Goal: Check status: Check status

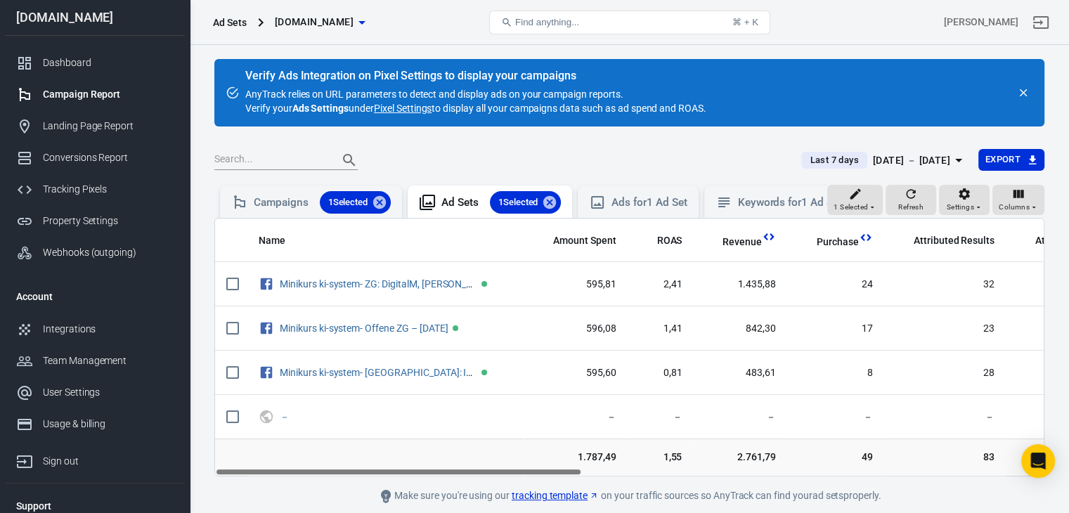
click at [910, 155] on div "[DATE] － [DATE]" at bounding box center [911, 161] width 77 height 18
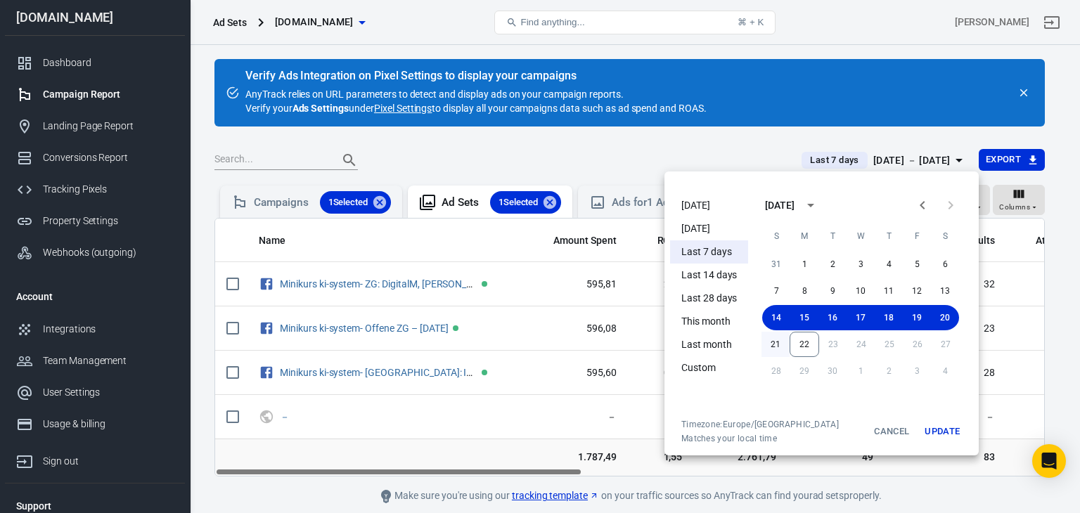
click at [772, 346] on button "21" at bounding box center [775, 344] width 28 height 25
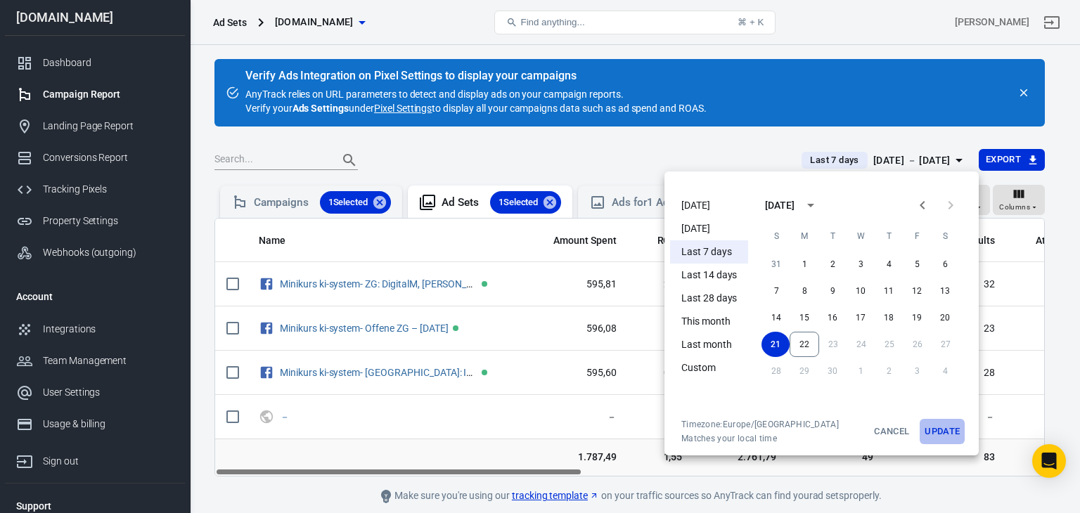
click at [938, 427] on button "Update" at bounding box center [942, 431] width 45 height 25
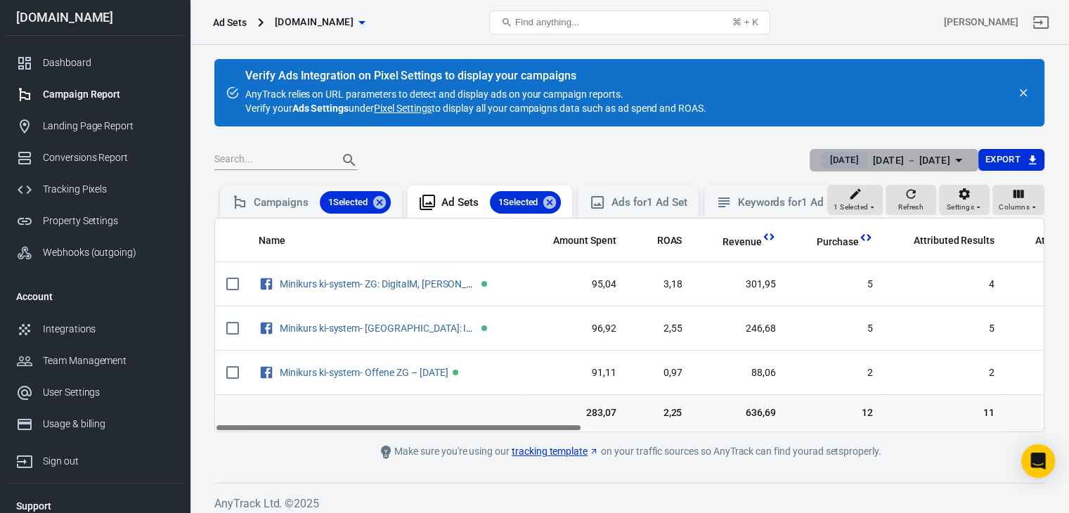
click at [924, 157] on div "[DATE] － [DATE]" at bounding box center [911, 161] width 77 height 18
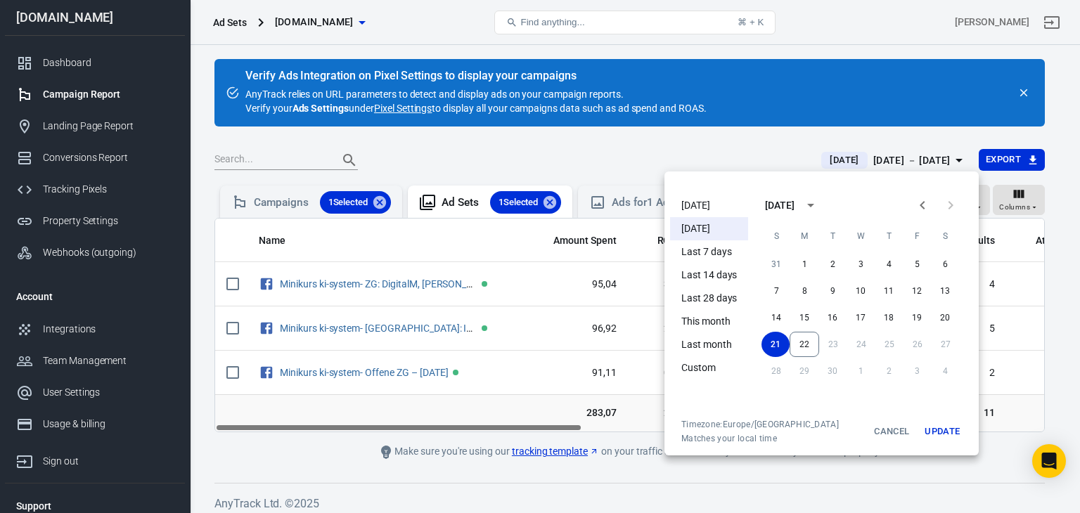
click at [720, 244] on li "Last 7 days" at bounding box center [709, 251] width 78 height 23
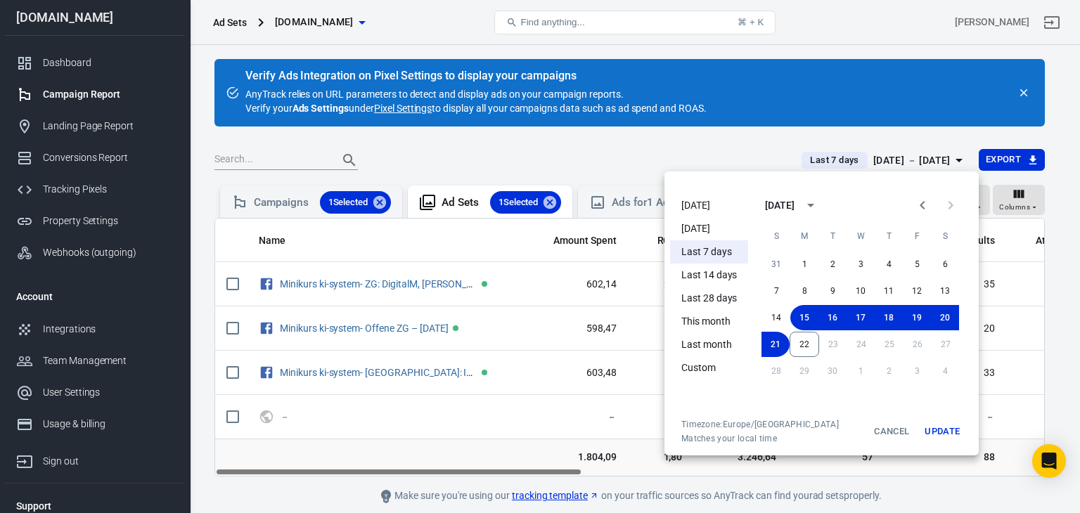
click at [938, 431] on button "Update" at bounding box center [942, 431] width 45 height 25
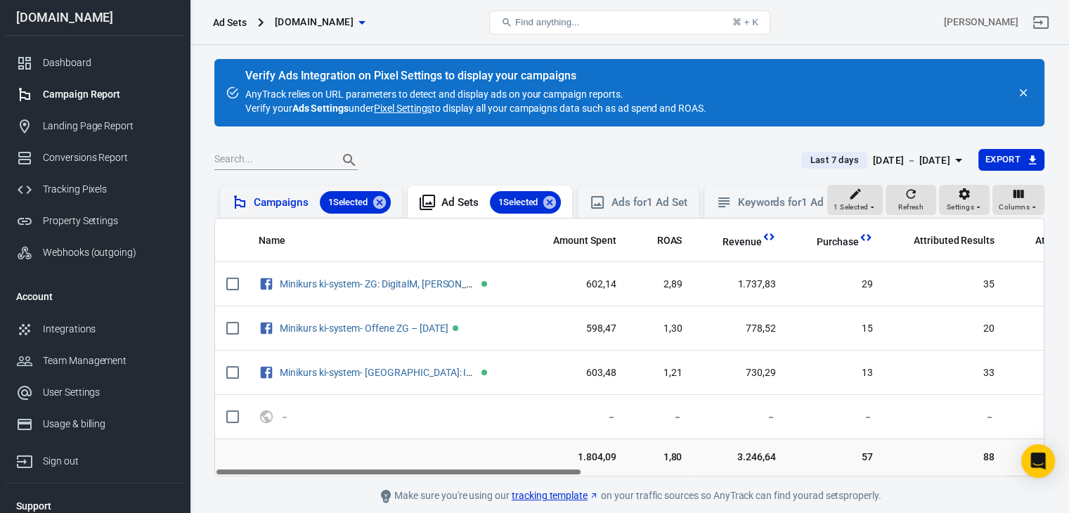
click at [257, 207] on div "Campaigns 1 Selected" at bounding box center [322, 202] width 137 height 22
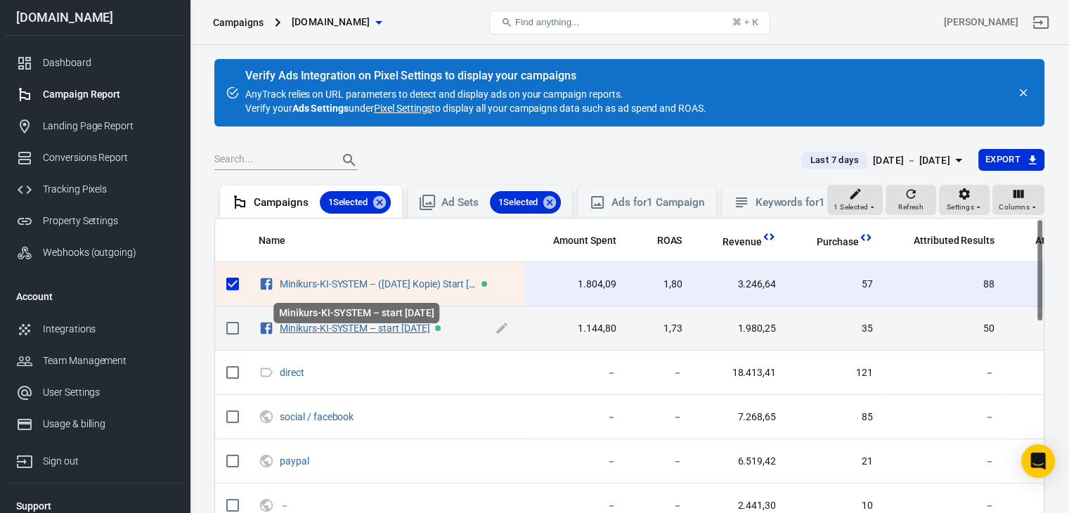
click at [357, 334] on link "Minikurs-KI-SYSTEM – start [DATE]" at bounding box center [355, 328] width 150 height 11
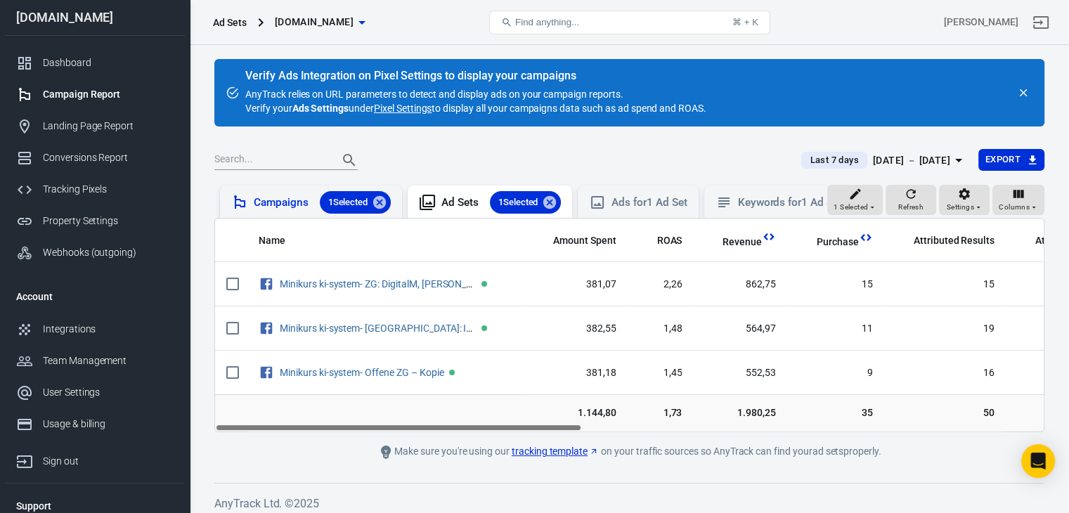
click at [262, 199] on div "Campaigns 1 Selected" at bounding box center [322, 202] width 137 height 22
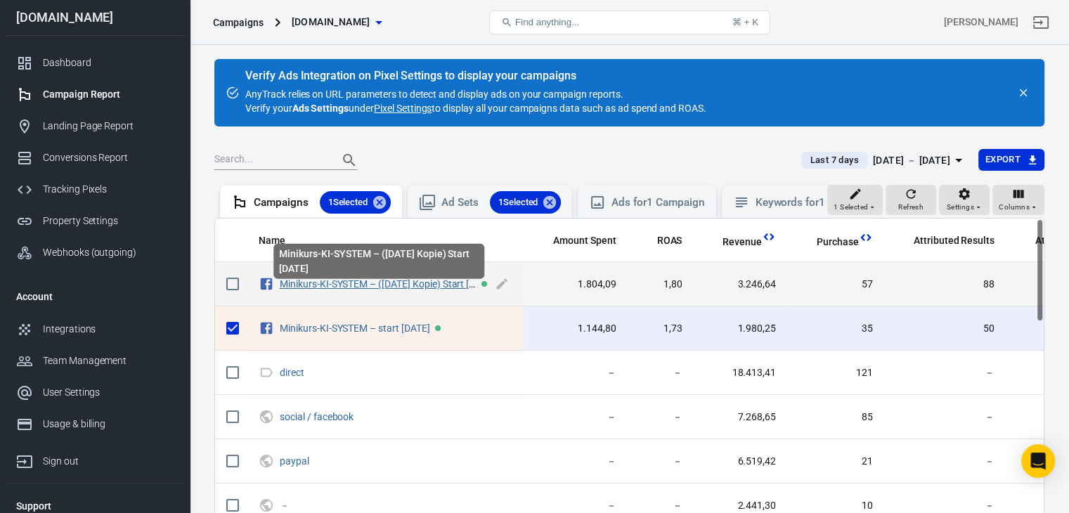
click at [399, 290] on link "Minikurs-KI-SYSTEM – ([DATE] Kopie) Start [DATE]" at bounding box center [387, 283] width 215 height 11
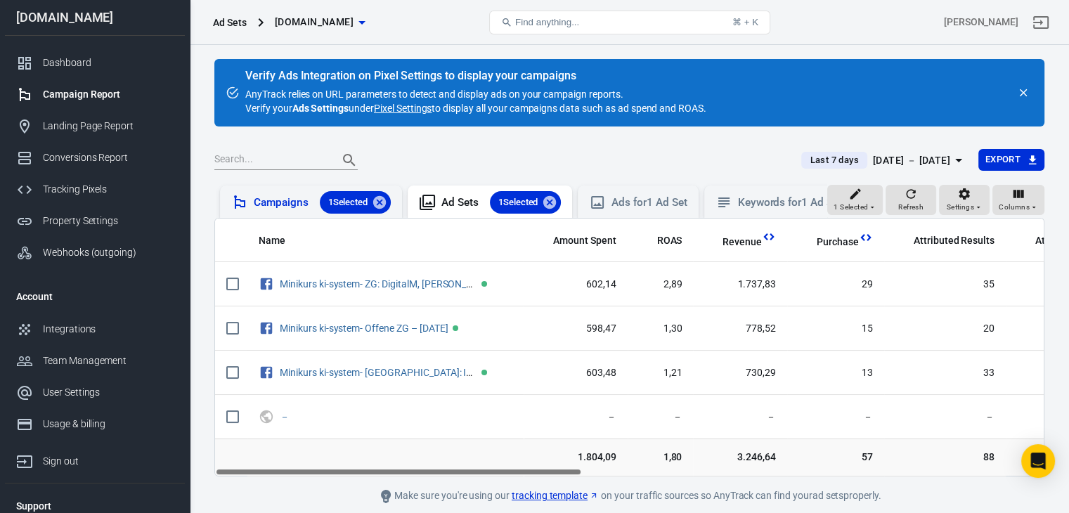
click at [269, 199] on div "Campaigns 1 Selected" at bounding box center [322, 202] width 137 height 22
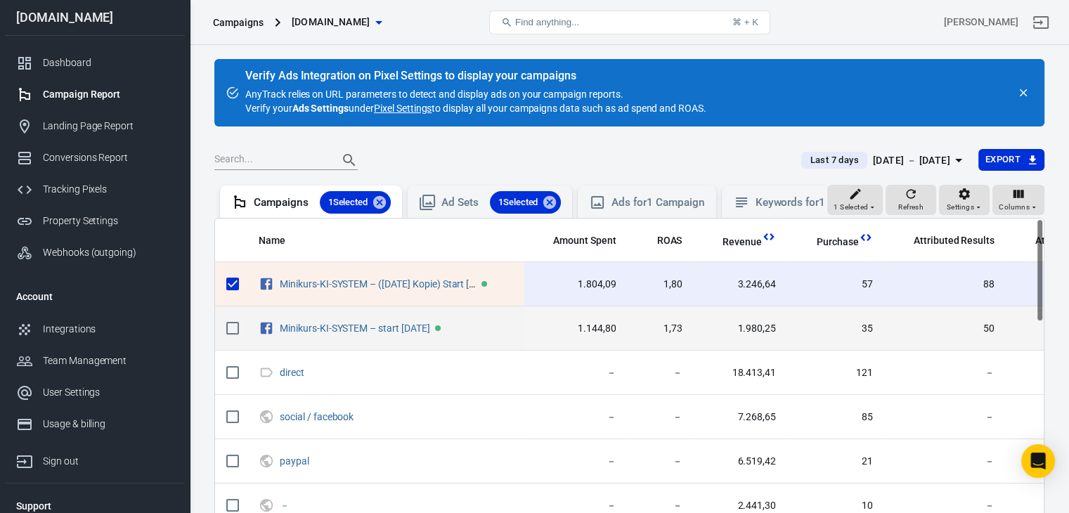
click at [236, 337] on input "scrollable content" at bounding box center [233, 329] width 30 height 30
checkbox input "true"
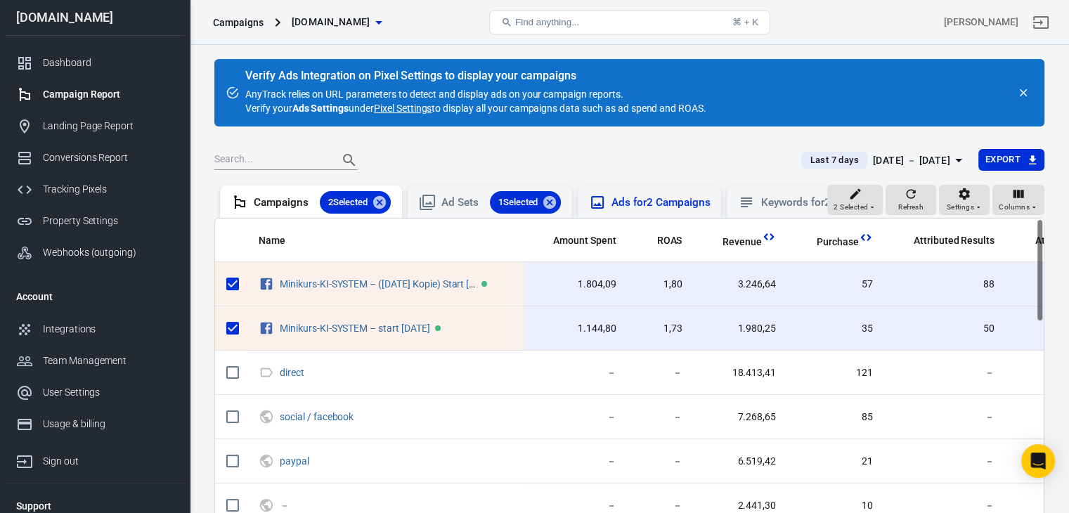
click at [642, 202] on div "Ads for 2 Campaigns" at bounding box center [661, 202] width 98 height 15
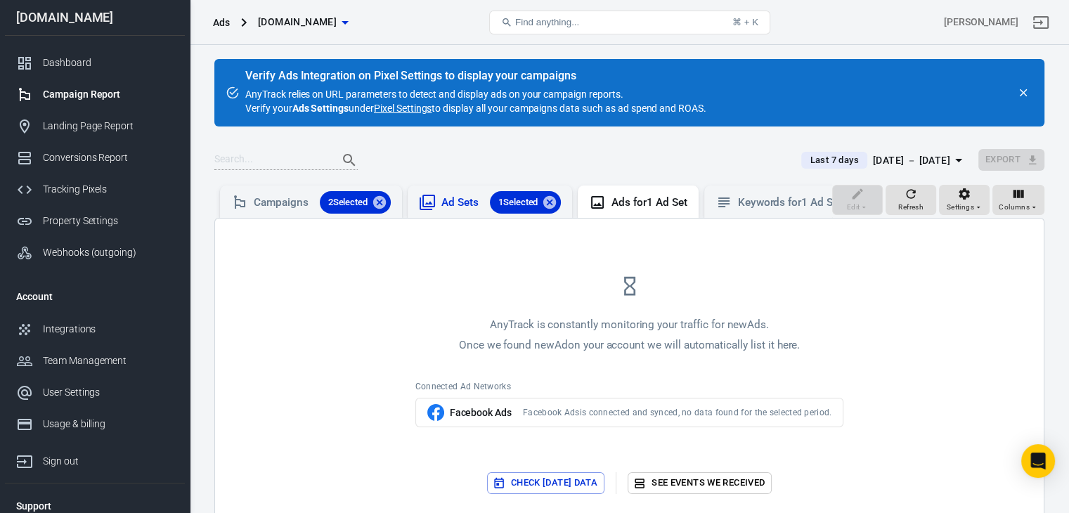
click at [448, 207] on div "Ad Sets 1 Selected" at bounding box center [501, 202] width 120 height 22
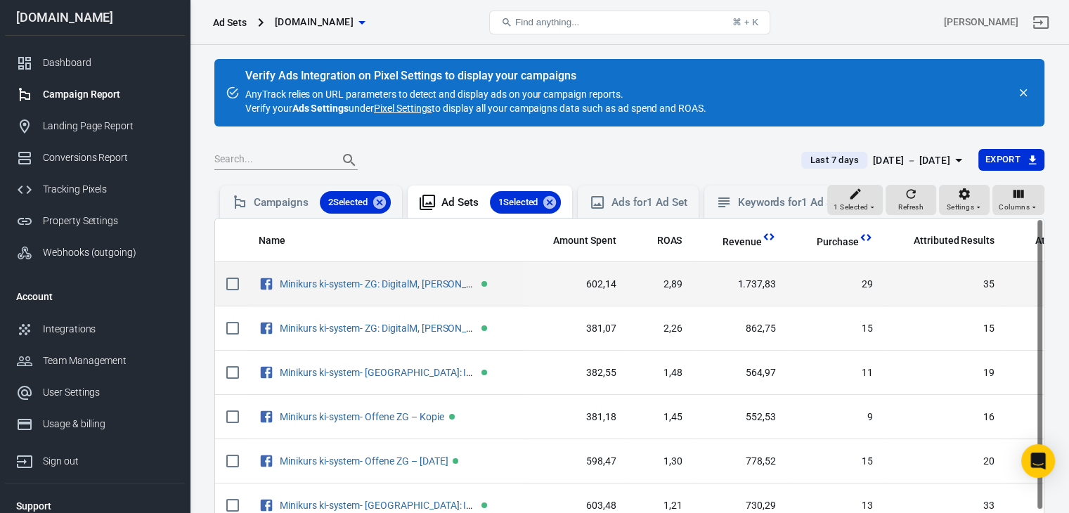
click at [236, 294] on input "scrollable content" at bounding box center [233, 284] width 30 height 30
checkbox input "true"
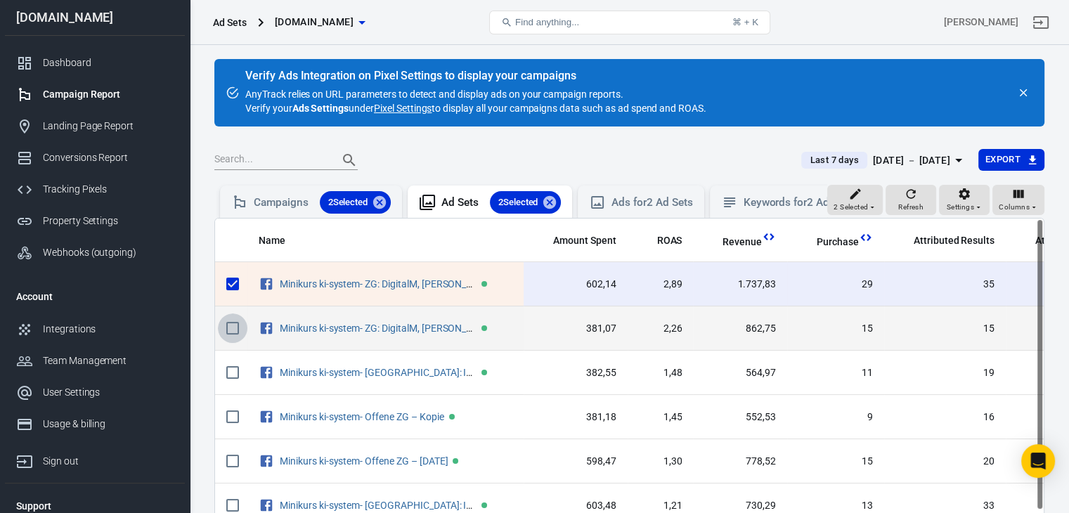
click at [231, 338] on input "scrollable content" at bounding box center [233, 329] width 30 height 30
checkbox input "true"
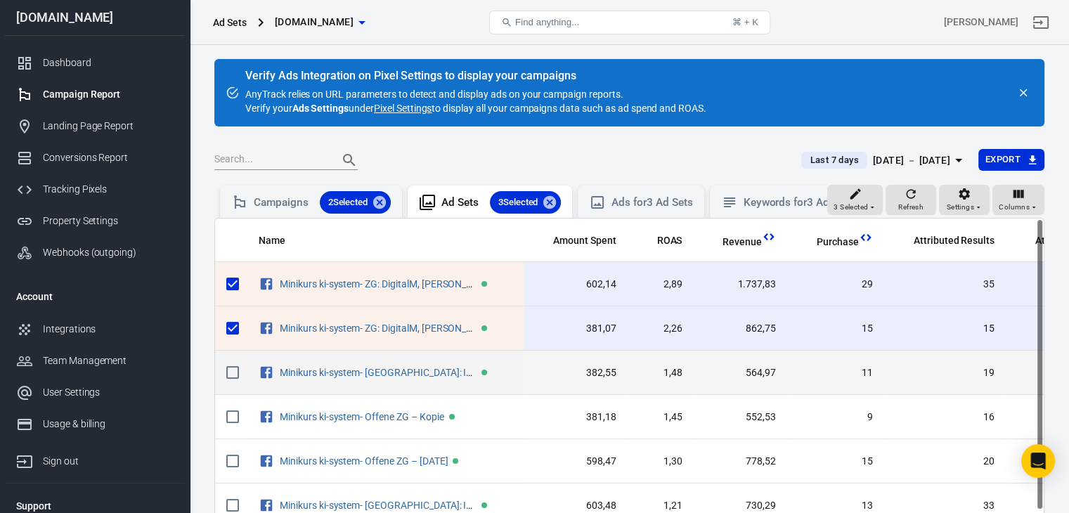
click at [234, 386] on input "scrollable content" at bounding box center [233, 373] width 30 height 30
checkbox input "true"
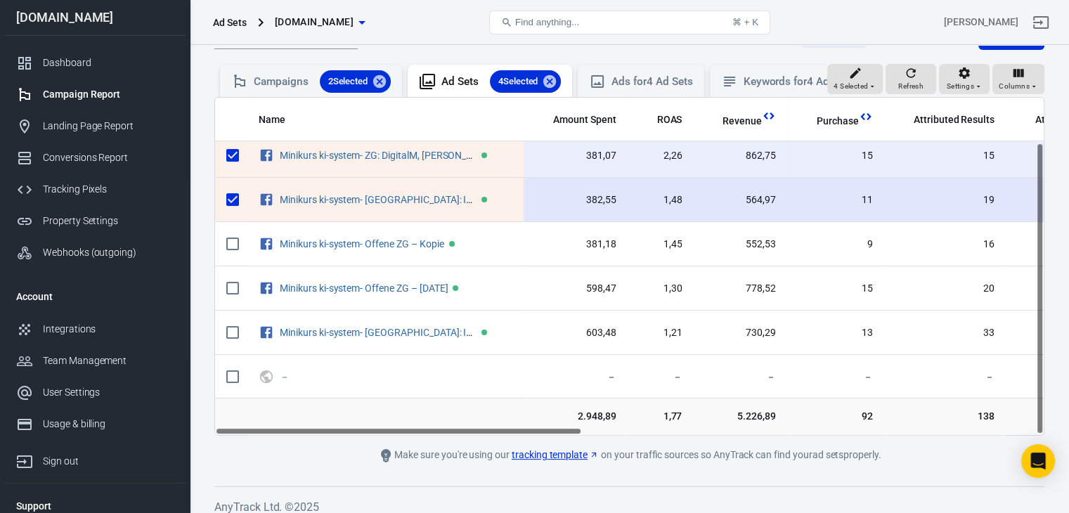
scroll to position [143, 0]
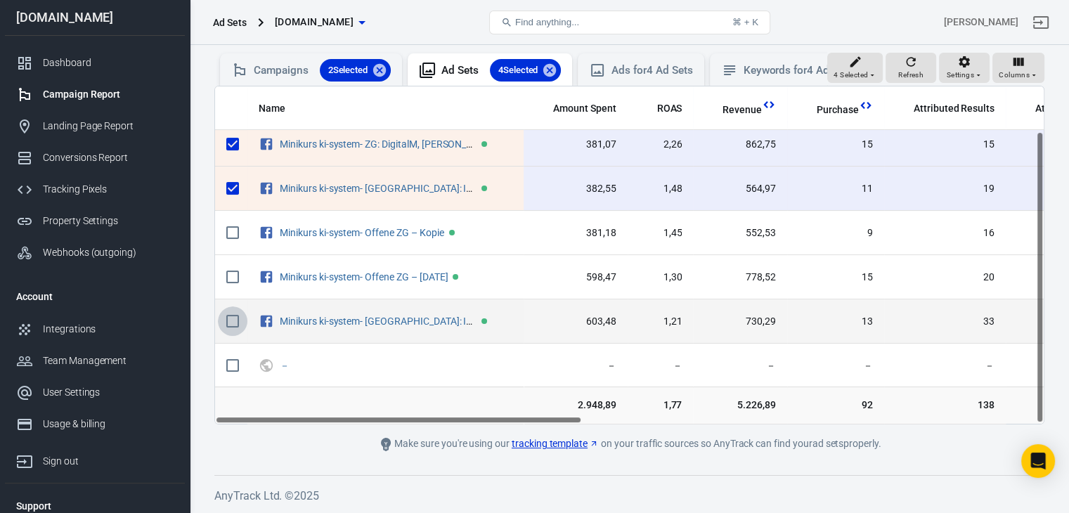
click at [232, 316] on input "scrollable content" at bounding box center [233, 322] width 30 height 30
checkbox input "true"
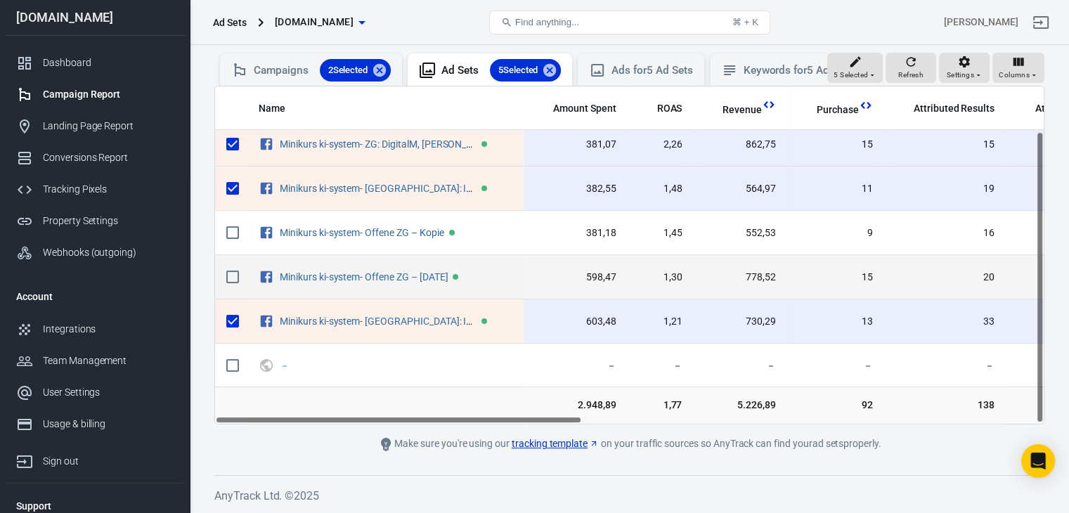
click at [233, 278] on input "scrollable content" at bounding box center [233, 277] width 30 height 30
checkbox input "true"
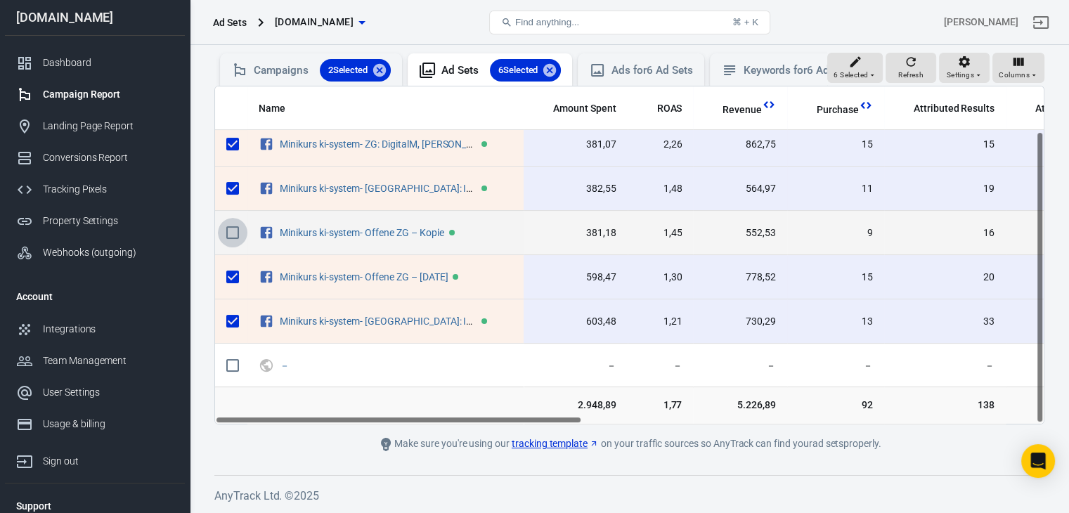
click at [236, 230] on input "scrollable content" at bounding box center [233, 233] width 30 height 30
checkbox input "true"
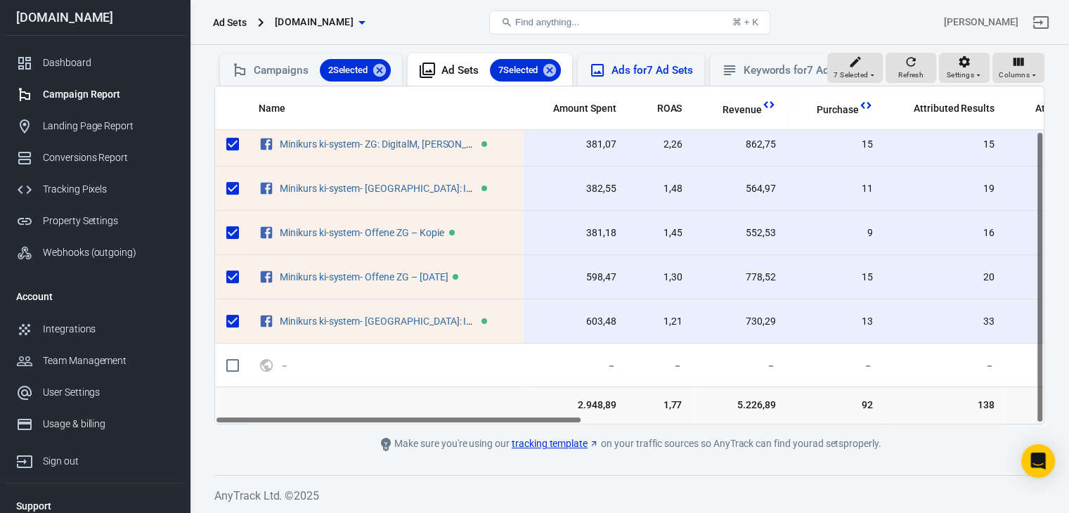
click at [645, 63] on div "Ads for 7 Ad Sets" at bounding box center [652, 70] width 81 height 15
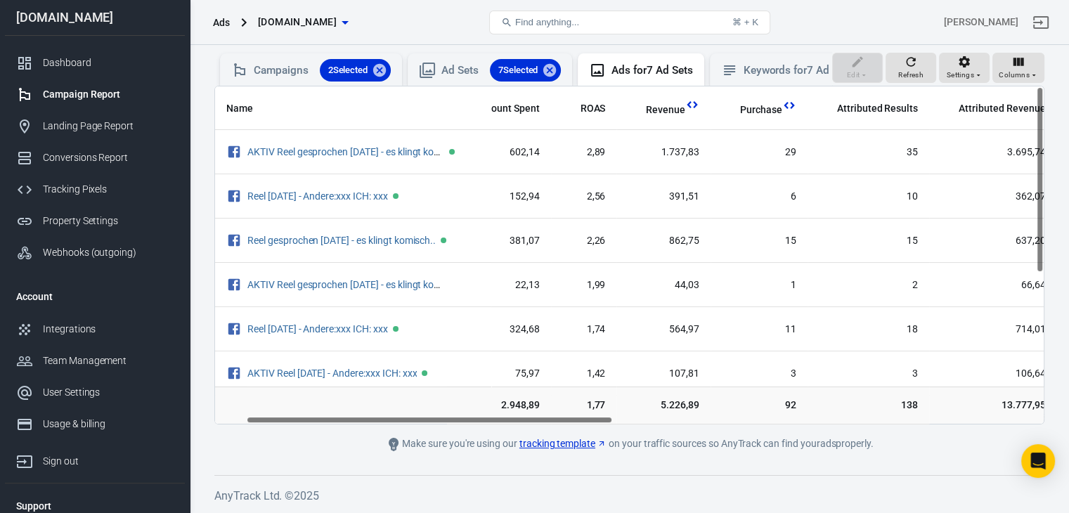
scroll to position [0, 70]
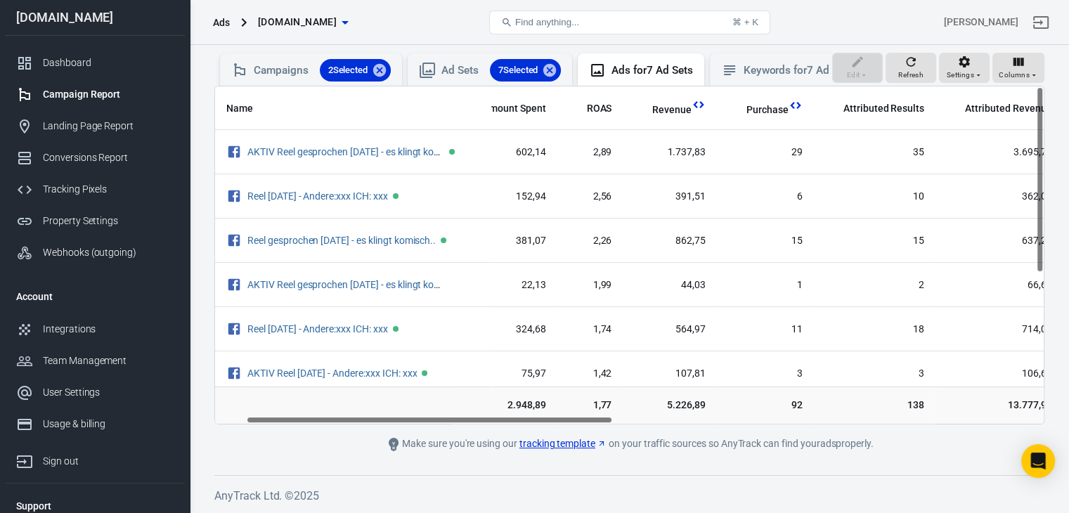
drag, startPoint x: 514, startPoint y: 420, endPoint x: 546, endPoint y: 425, distance: 32.0
click at [546, 425] on main "Verify Ads Integration on Pixel Settings to display your campaigns AnyTrack rel…" at bounding box center [629, 190] width 830 height 526
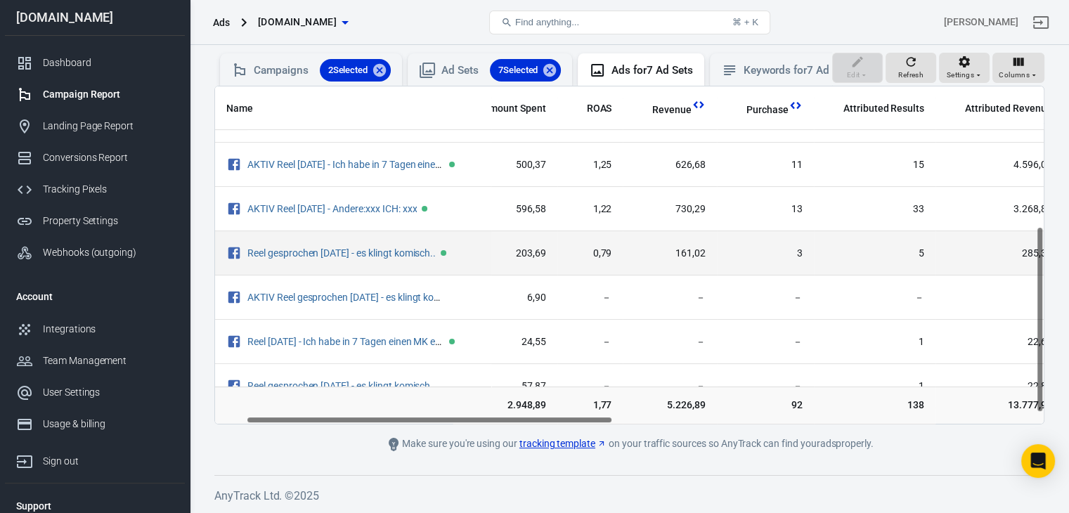
scroll to position [273, 70]
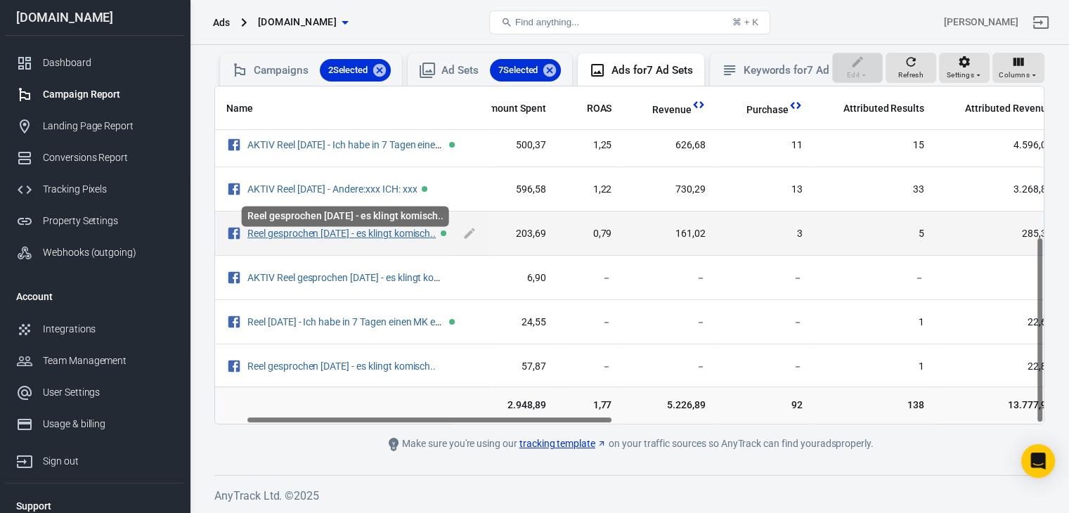
click at [405, 234] on link "Reel gesprochen [DATE] - es klingt komisch.." at bounding box center [341, 233] width 188 height 11
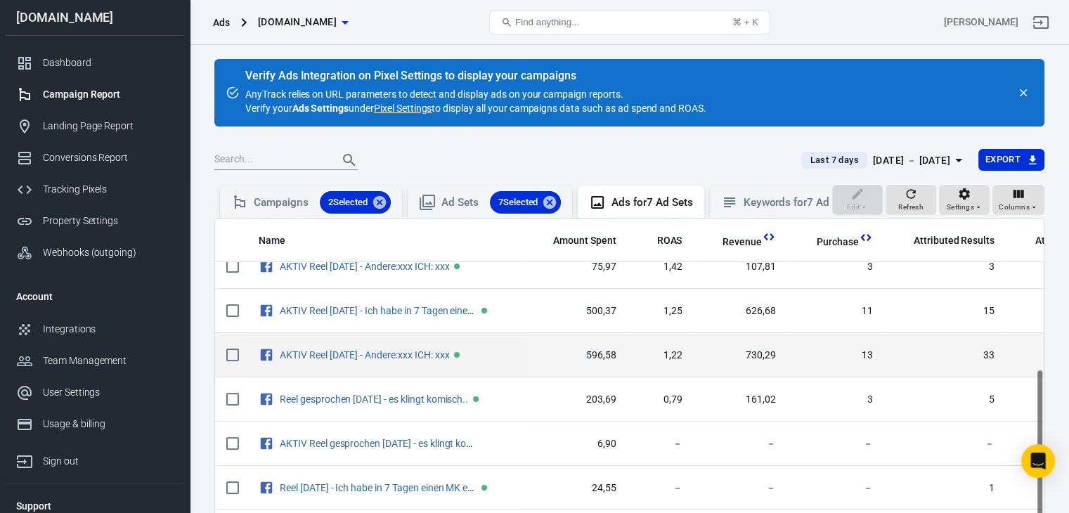
scroll to position [273, 0]
